Goal: Transaction & Acquisition: Purchase product/service

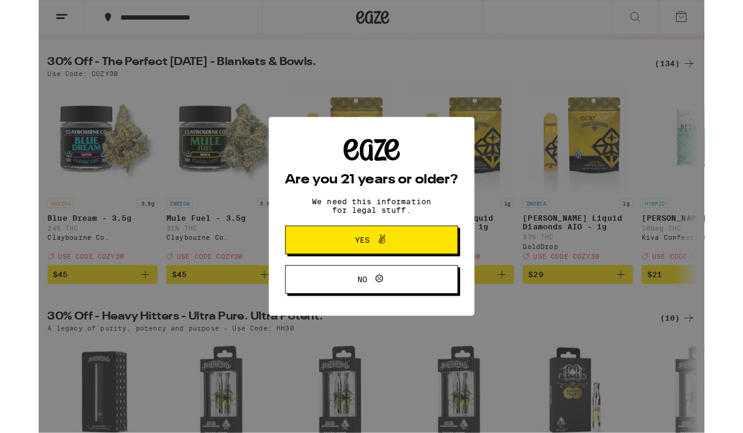
scroll to position [115, 0]
click at [425, 271] on button "Yes" at bounding box center [371, 268] width 193 height 32
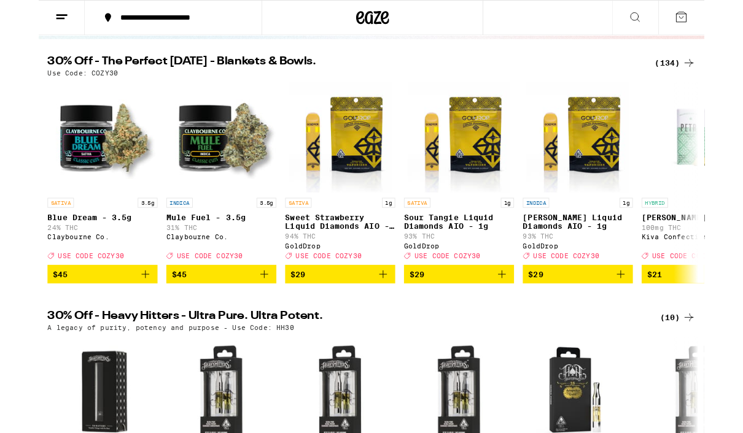
click at [726, 72] on icon at bounding box center [725, 70] width 15 height 15
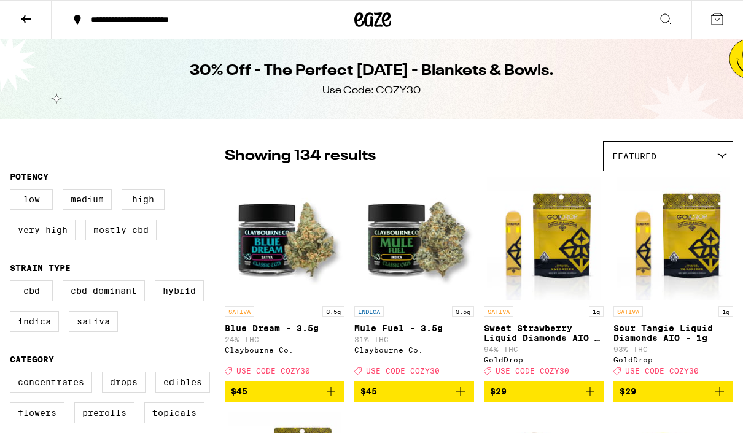
click at [81, 21] on icon at bounding box center [77, 19] width 15 height 15
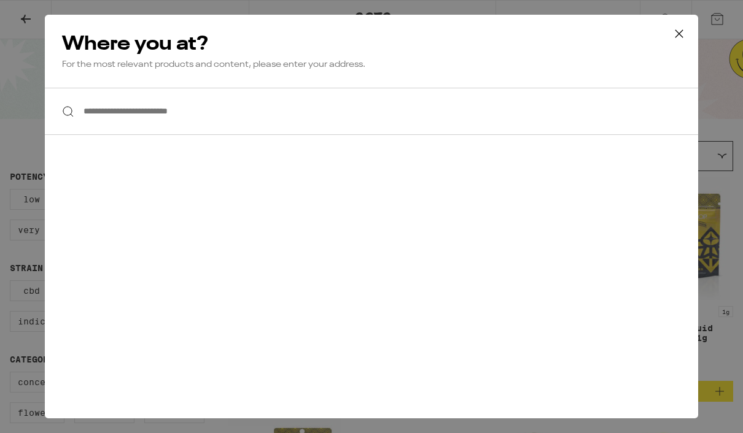
click at [226, 122] on input "**********" at bounding box center [371, 111] width 653 height 47
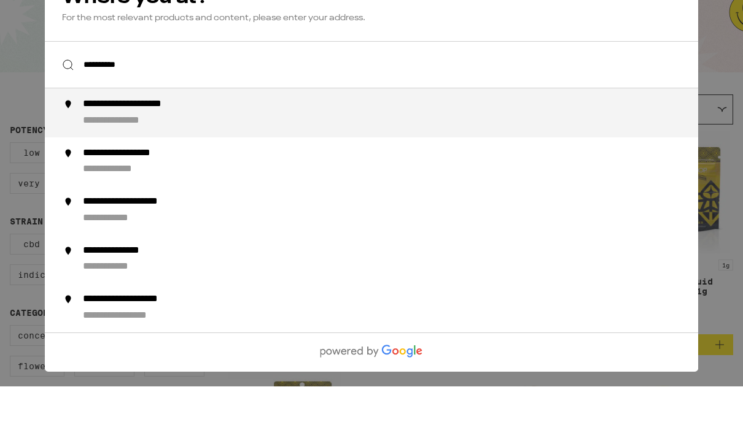
click at [232, 145] on div "**********" at bounding box center [396, 159] width 626 height 29
type input "**********"
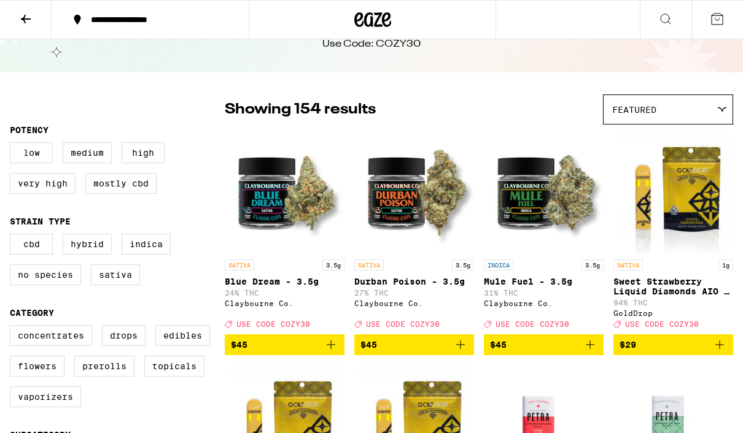
click at [731, 106] on div "Featured" at bounding box center [668, 109] width 129 height 29
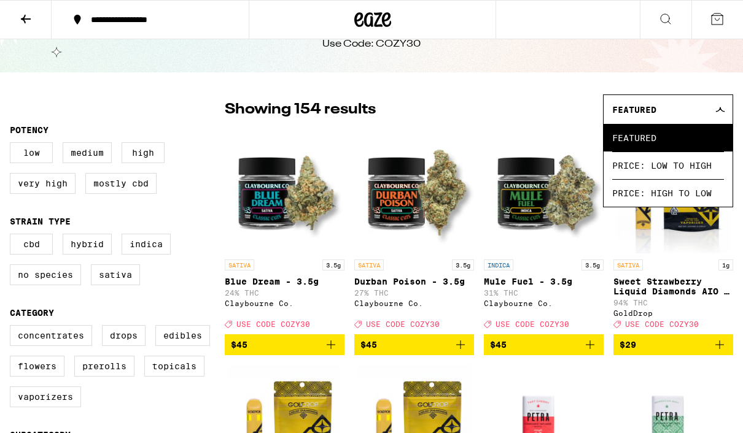
click at [538, 133] on img "Open page for Mule Fuel - 3.5g from Claybourne Co." at bounding box center [544, 192] width 120 height 123
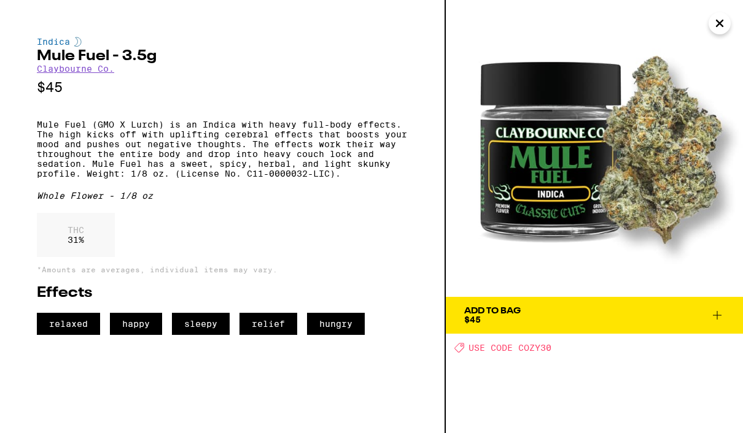
click at [733, 25] on img at bounding box center [594, 148] width 297 height 297
click at [716, 25] on icon "Close" at bounding box center [719, 23] width 15 height 18
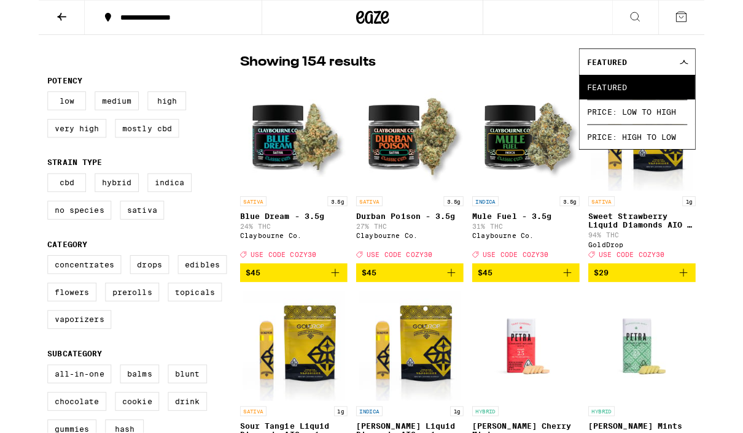
scroll to position [87, 0]
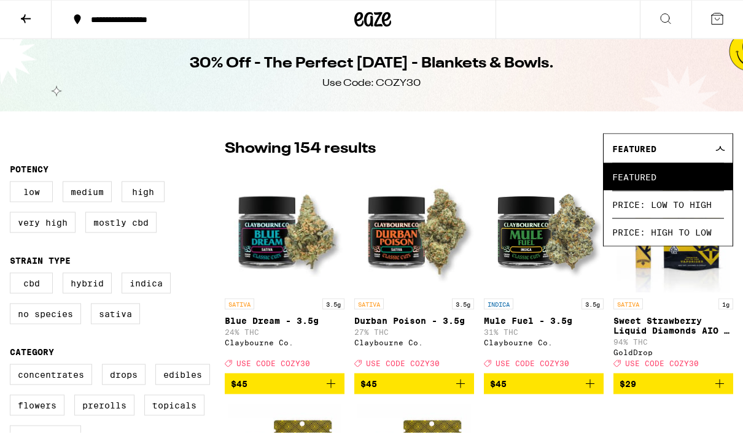
click at [731, 151] on div "Featured" at bounding box center [668, 148] width 129 height 29
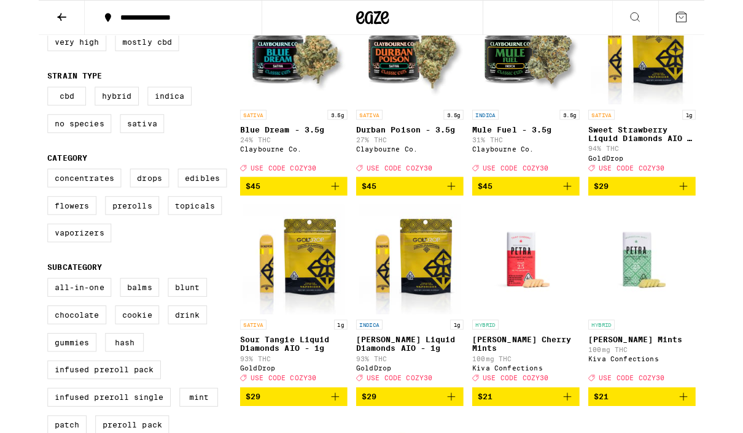
scroll to position [198, 0]
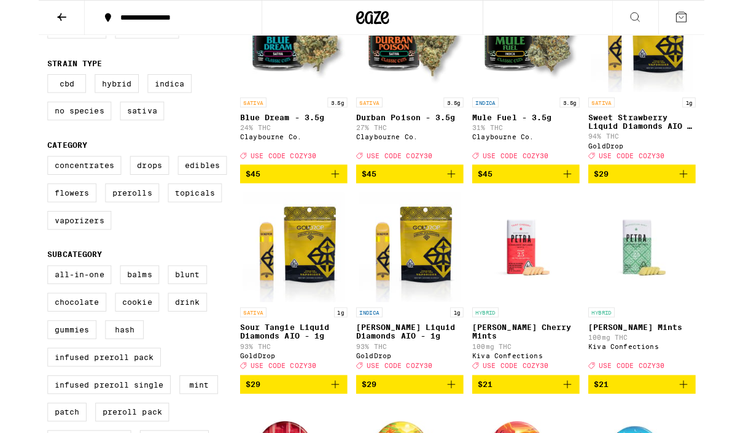
click at [45, 226] on label "Flowers" at bounding box center [37, 215] width 55 height 21
click at [13, 177] on input "Flowers" at bounding box center [12, 176] width 1 height 1
checkbox input "true"
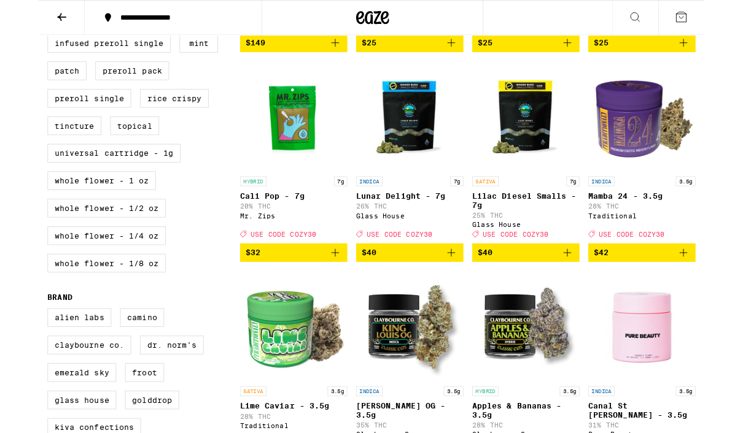
scroll to position [589, 0]
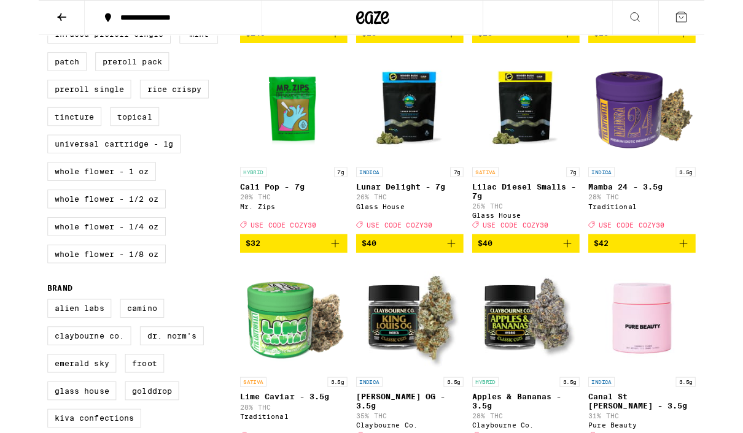
click at [109, 263] on label "Whole Flower - 1/4 oz" at bounding box center [76, 253] width 132 height 21
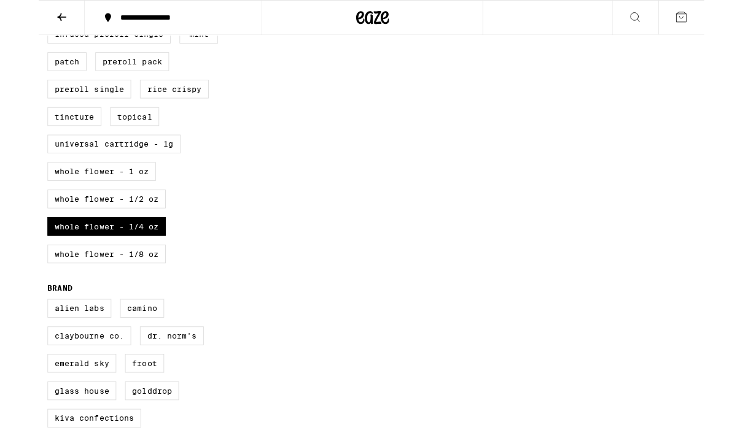
scroll to position [640, 0]
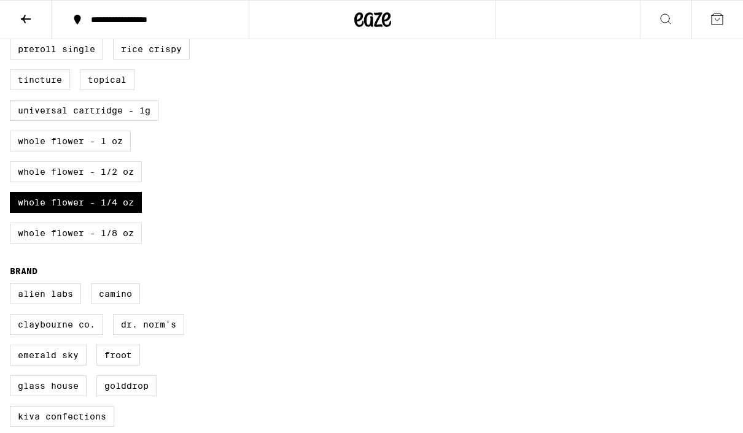
click at [109, 213] on label "Whole Flower - 1/4 oz" at bounding box center [76, 202] width 132 height 21
checkbox input "false"
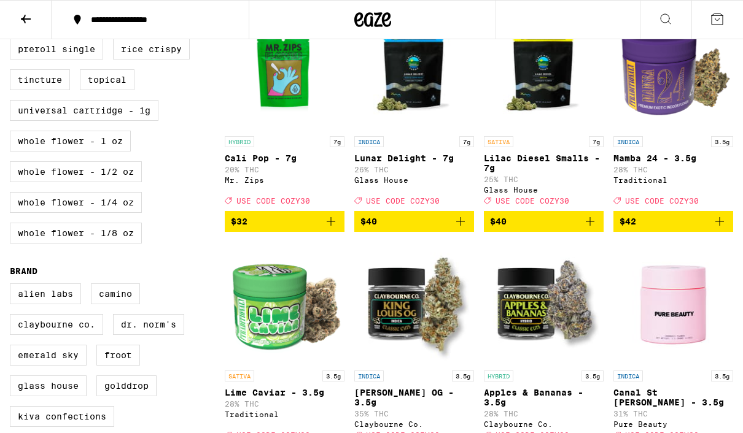
click at [101, 152] on label "Whole Flower - 1 oz" at bounding box center [70, 141] width 121 height 21
checkbox input "true"
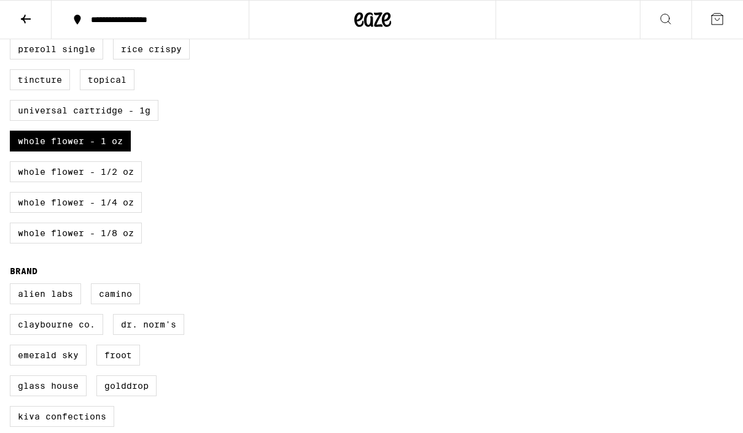
click at [94, 213] on label "Whole Flower - 1/4 oz" at bounding box center [76, 202] width 132 height 21
checkbox input "true"
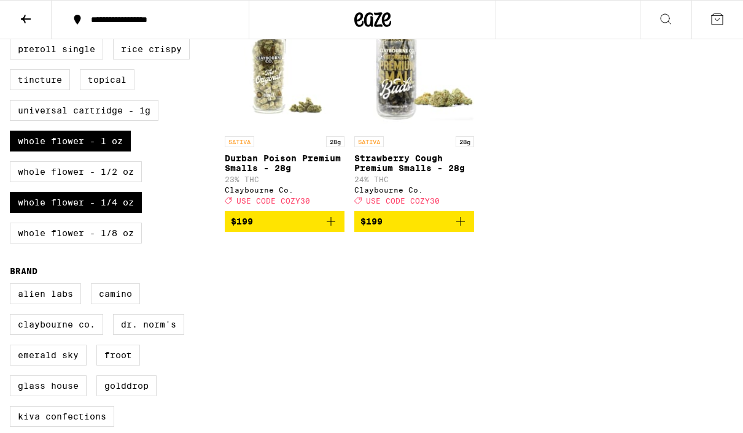
click at [105, 152] on label "Whole Flower - 1 oz" at bounding box center [70, 141] width 121 height 21
checkbox input "false"
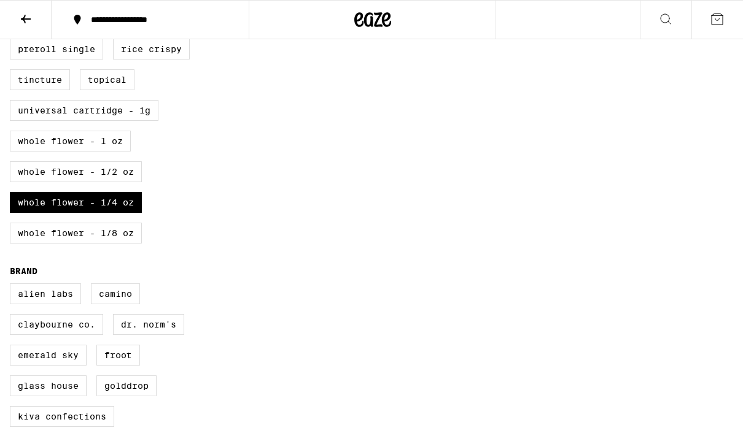
click at [91, 182] on label "Whole Flower - 1/2 oz" at bounding box center [76, 171] width 132 height 21
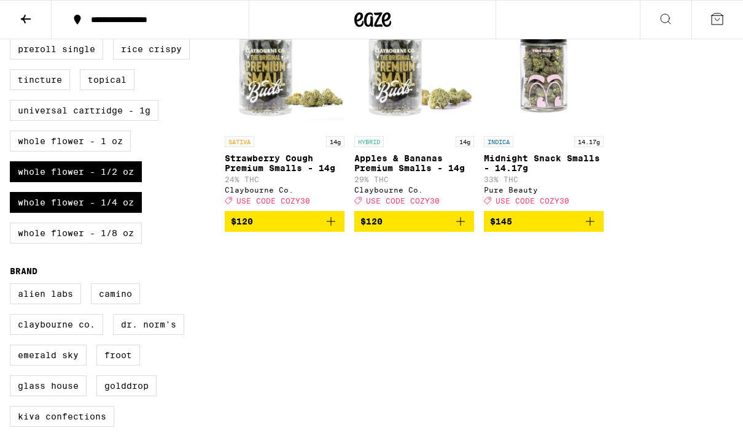
click at [113, 182] on label "Whole Flower - 1/2 oz" at bounding box center [76, 171] width 132 height 21
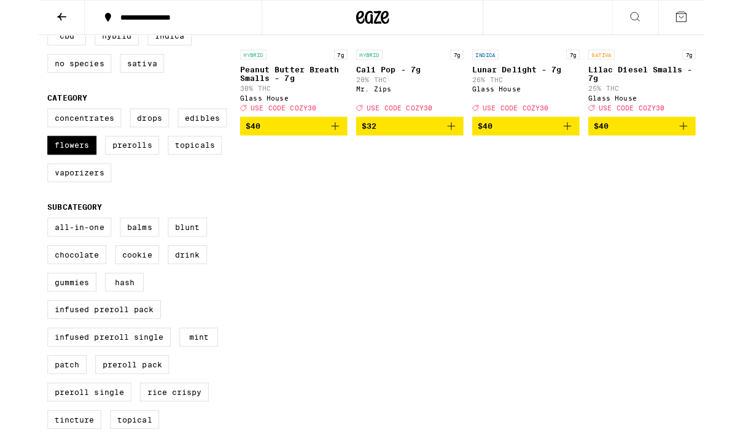
scroll to position [251, 0]
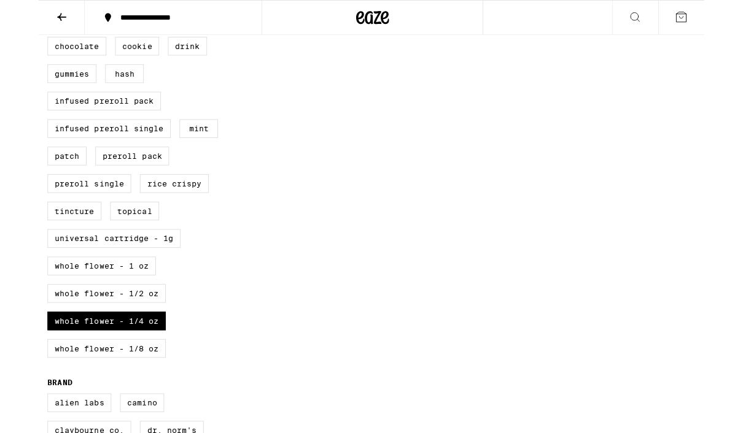
click at [127, 338] on label "Whole Flower - 1/2 oz" at bounding box center [76, 327] width 132 height 21
click at [13, 13] on input "Whole Flower - 1/2 oz" at bounding box center [12, 12] width 1 height 1
checkbox input "true"
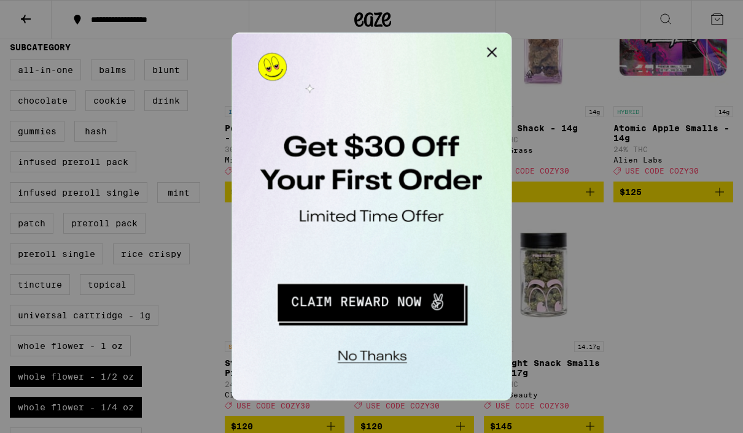
click at [385, 44] on button "Close Modal" at bounding box center [387, 45] width 25 height 25
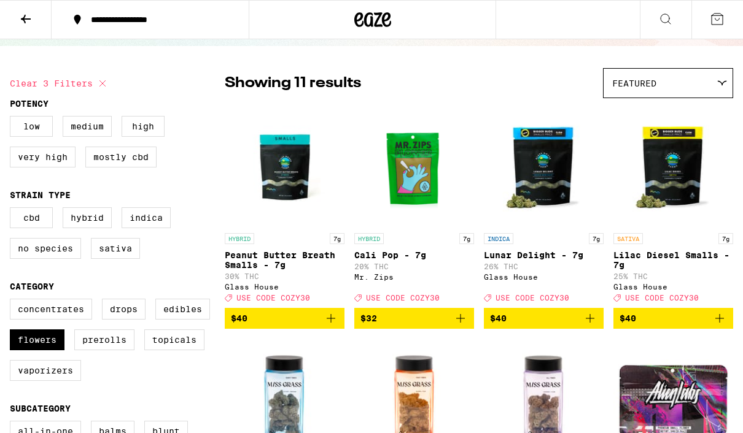
scroll to position [72, 0]
